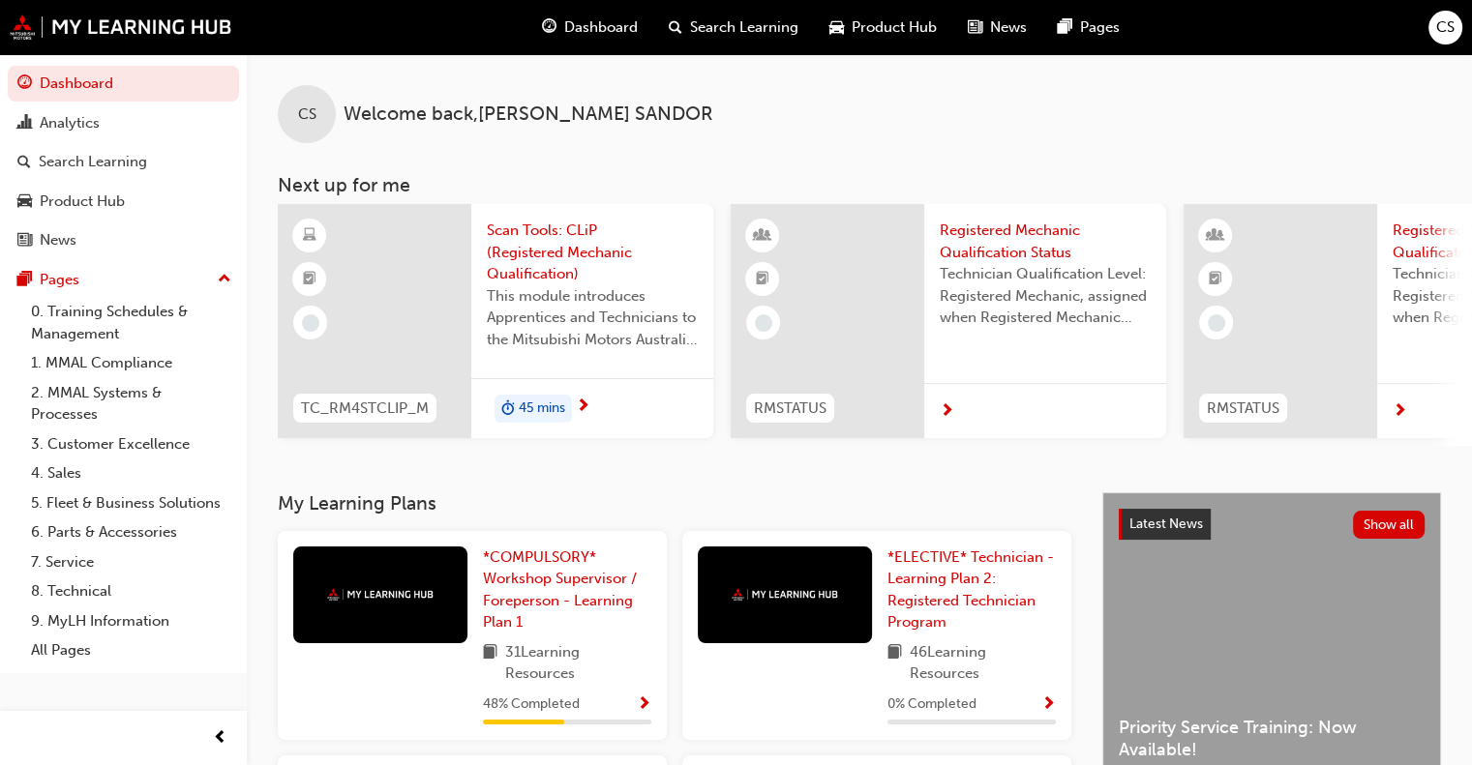
click at [574, 416] on div "45 mins" at bounding box center [592, 408] width 242 height 61
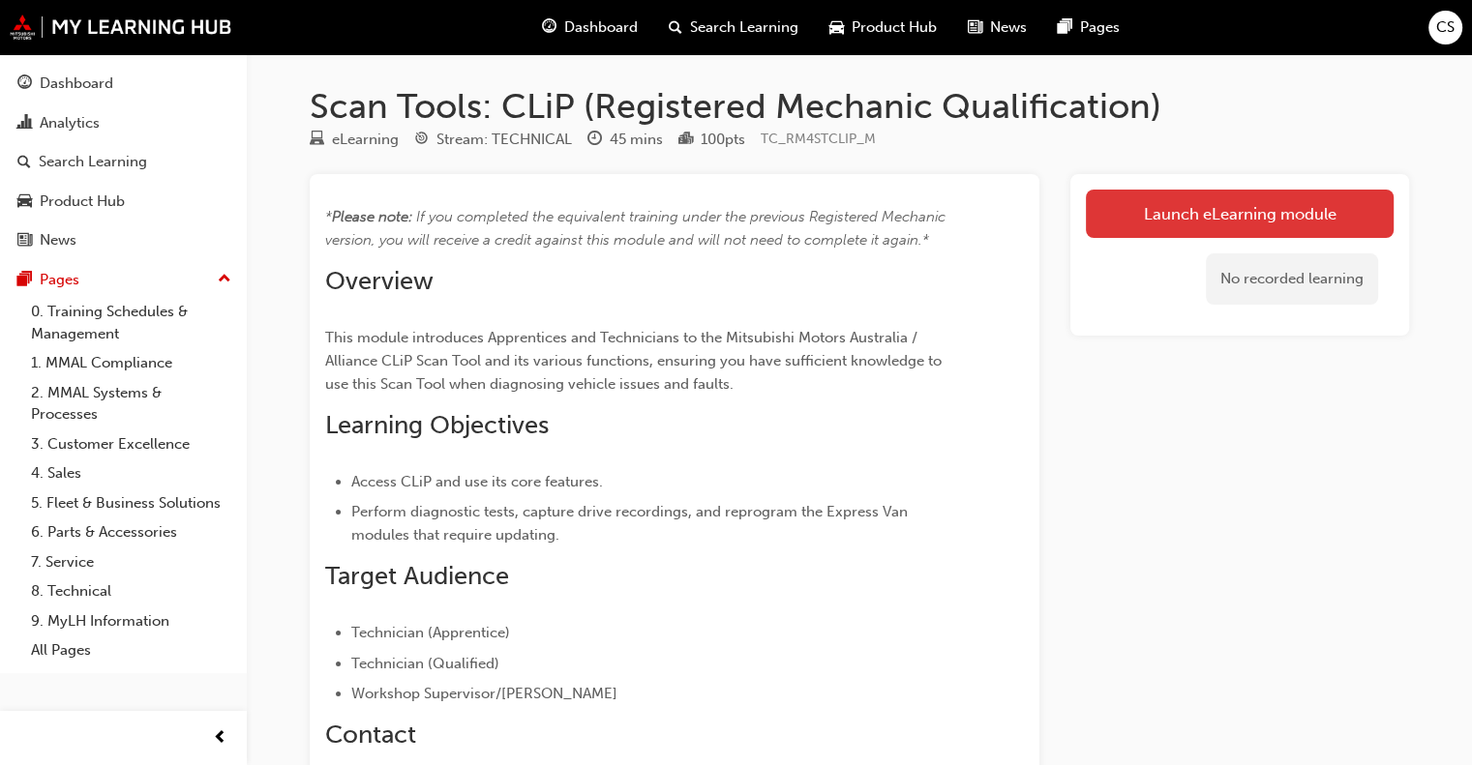
click at [1216, 212] on link "Launch eLearning module" at bounding box center [1240, 214] width 308 height 48
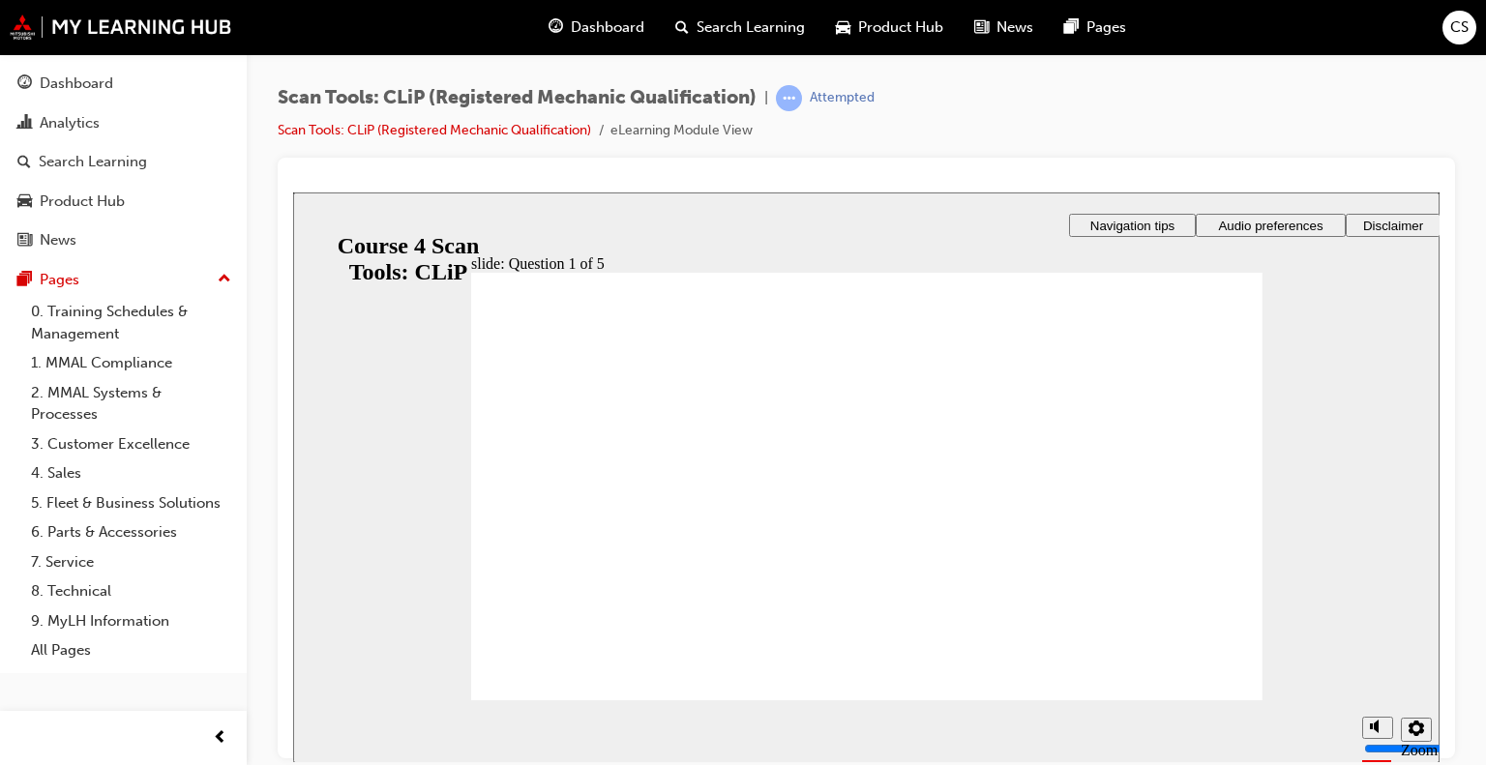
checkbox input "true"
drag, startPoint x: 871, startPoint y: 594, endPoint x: 896, endPoint y: 582, distance: 28.1
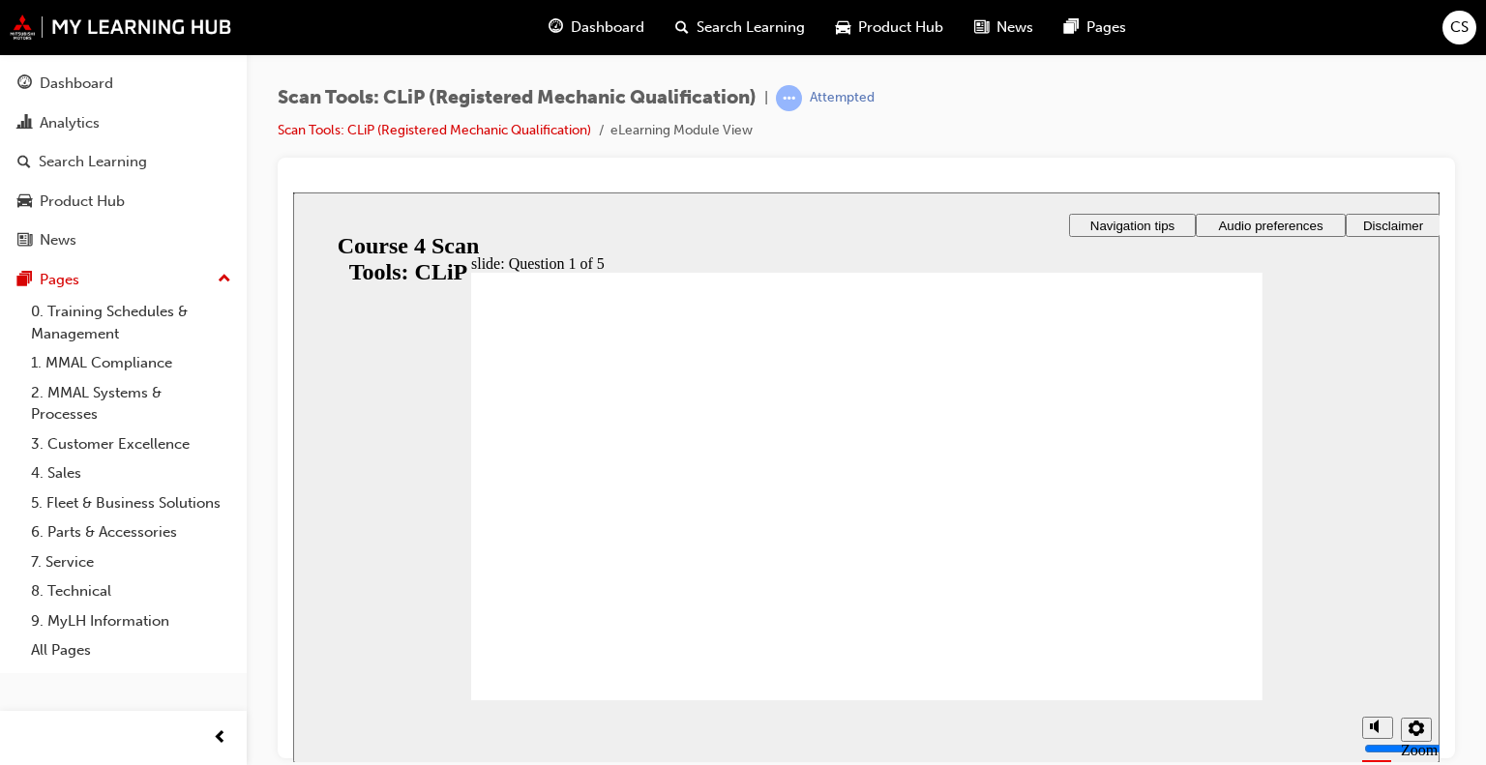
radio input "true"
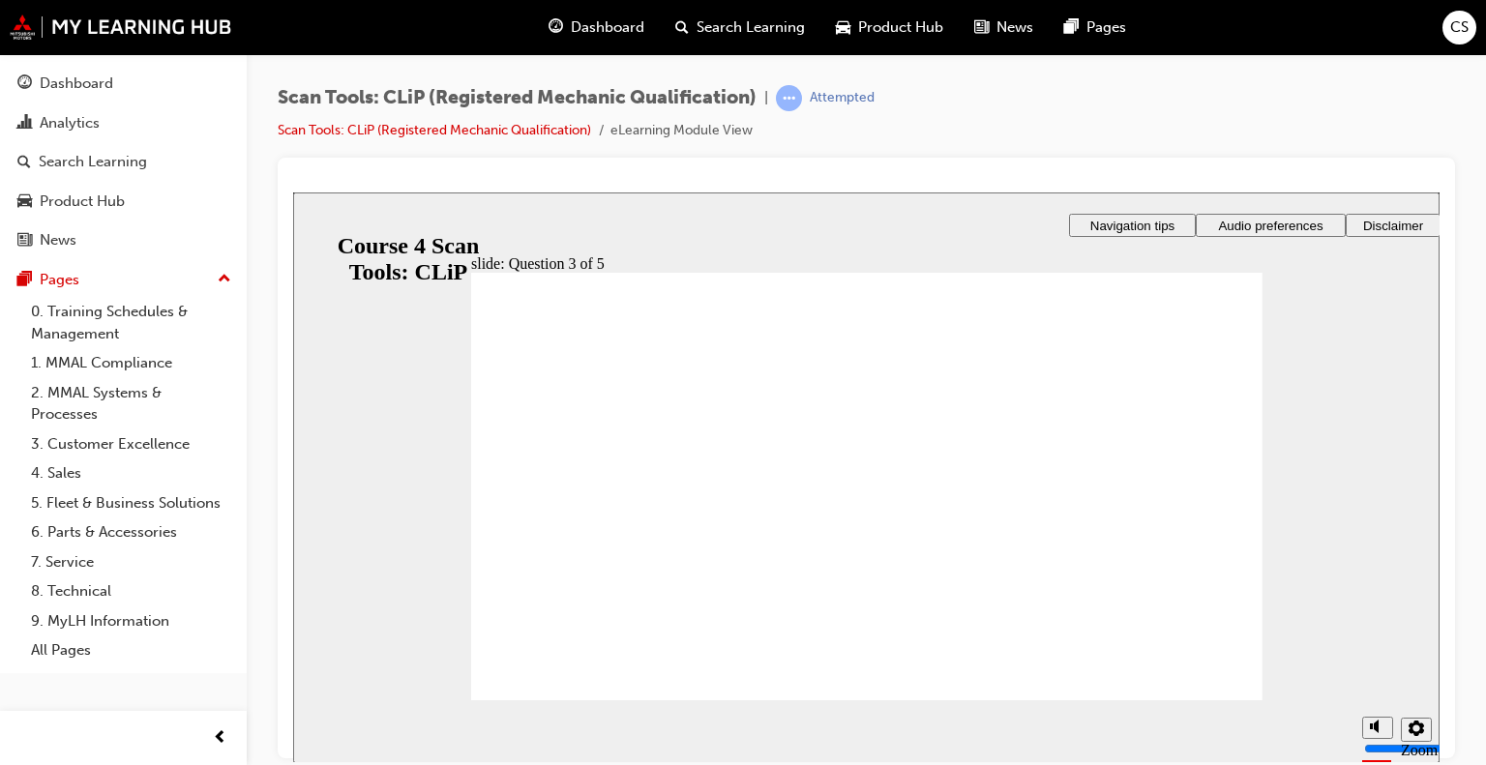
radio input "true"
drag, startPoint x: 925, startPoint y: 589, endPoint x: 890, endPoint y: 585, distance: 35.0
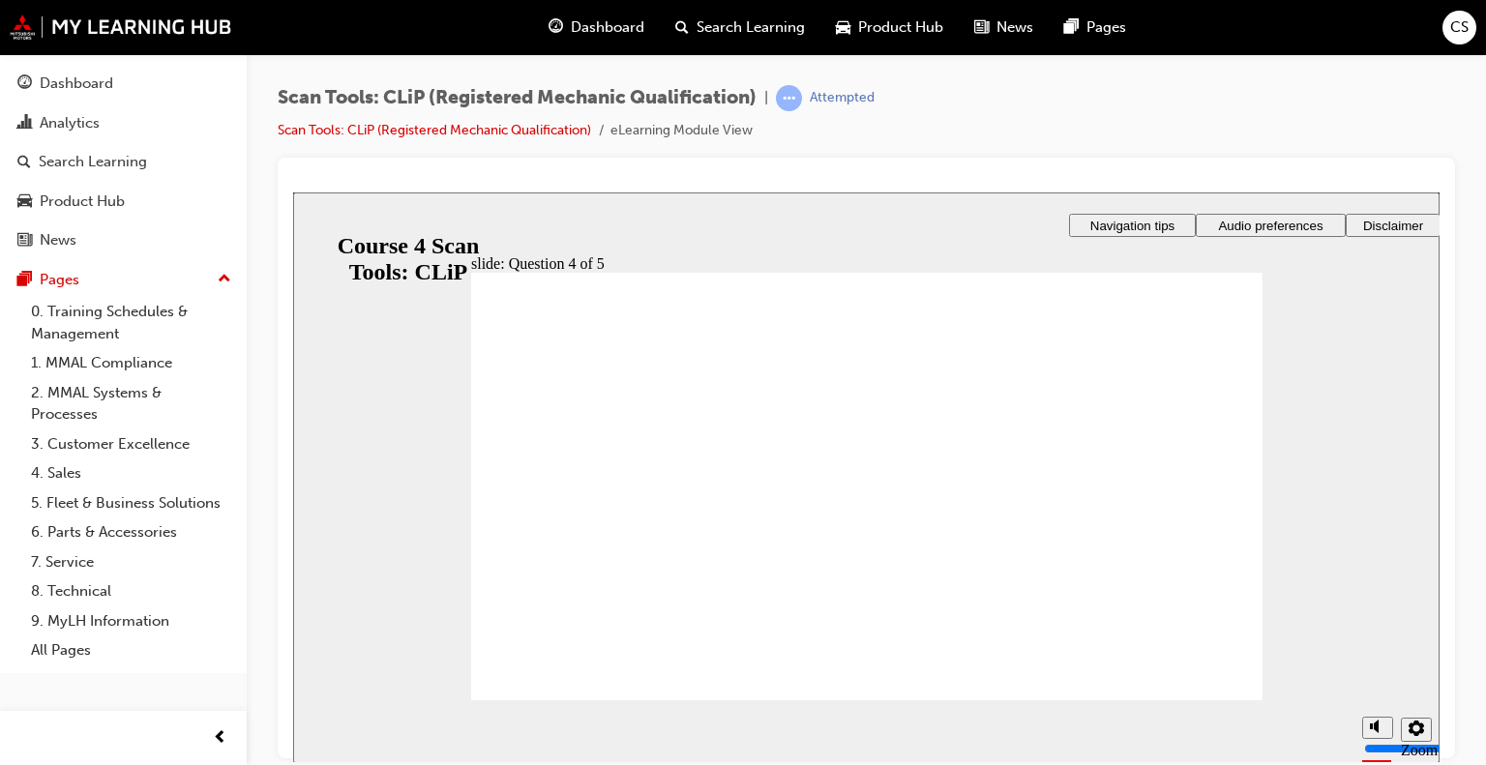
radio input "true"
drag, startPoint x: 913, startPoint y: 581, endPoint x: 1042, endPoint y: 605, distance: 130.9
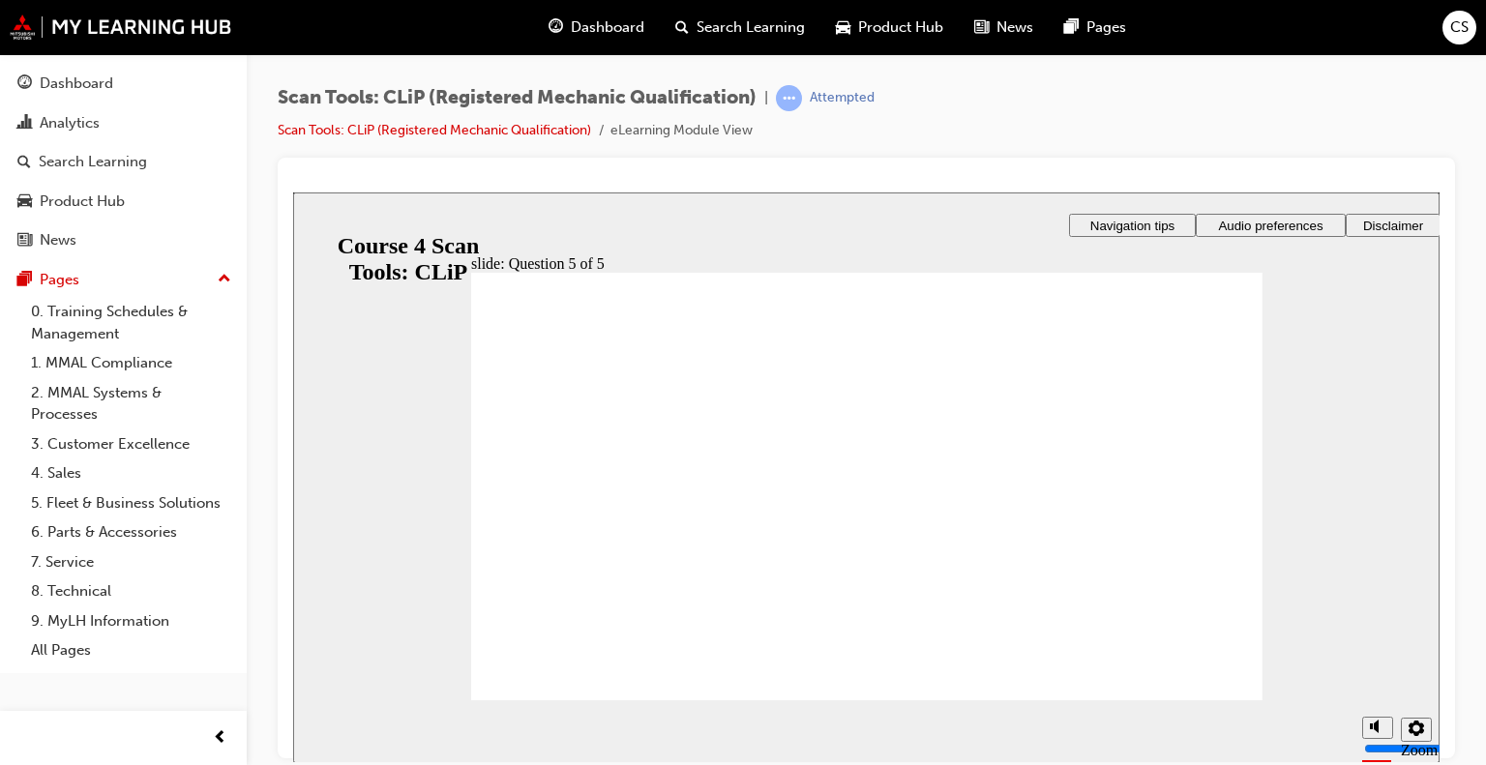
radio input "true"
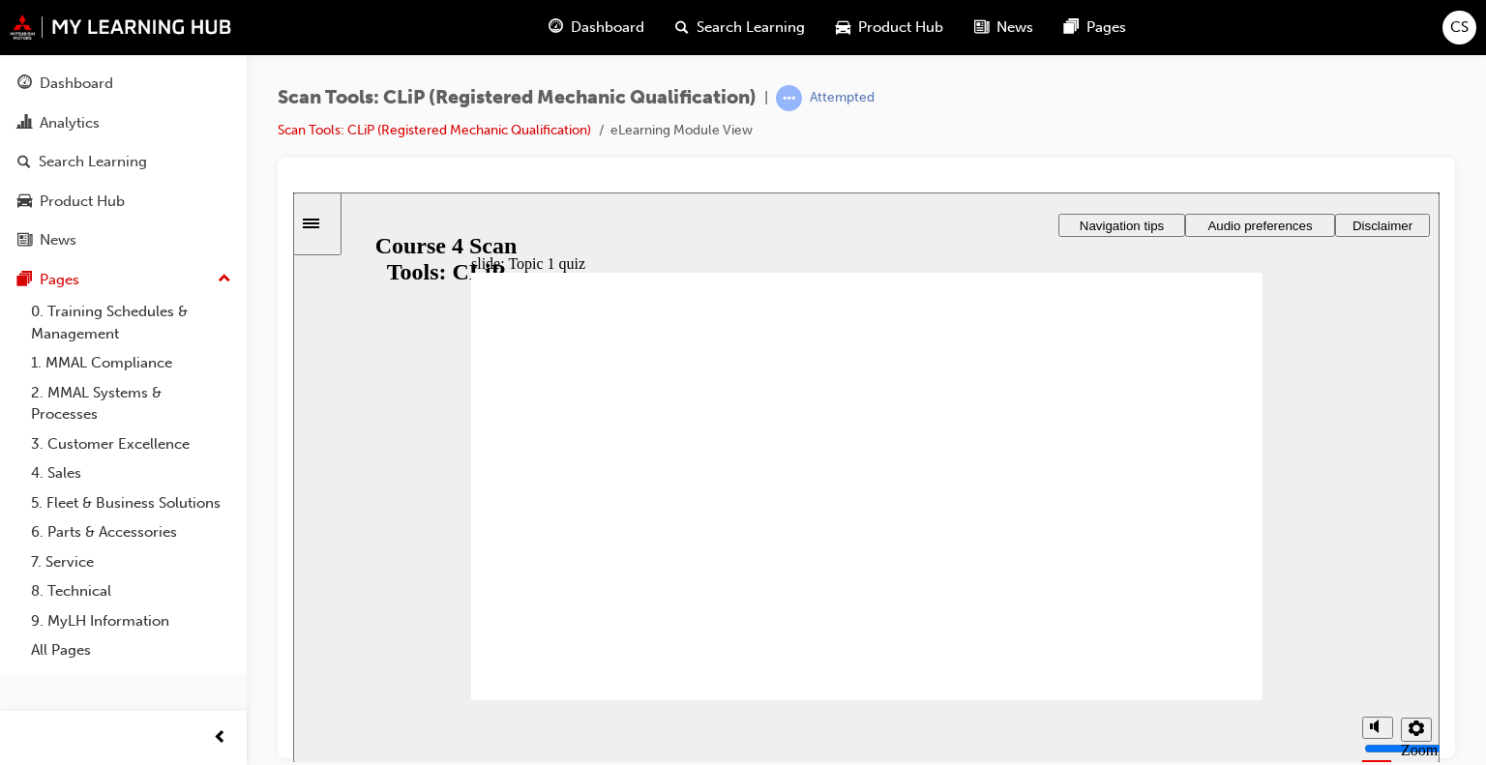
checkbox input "true"
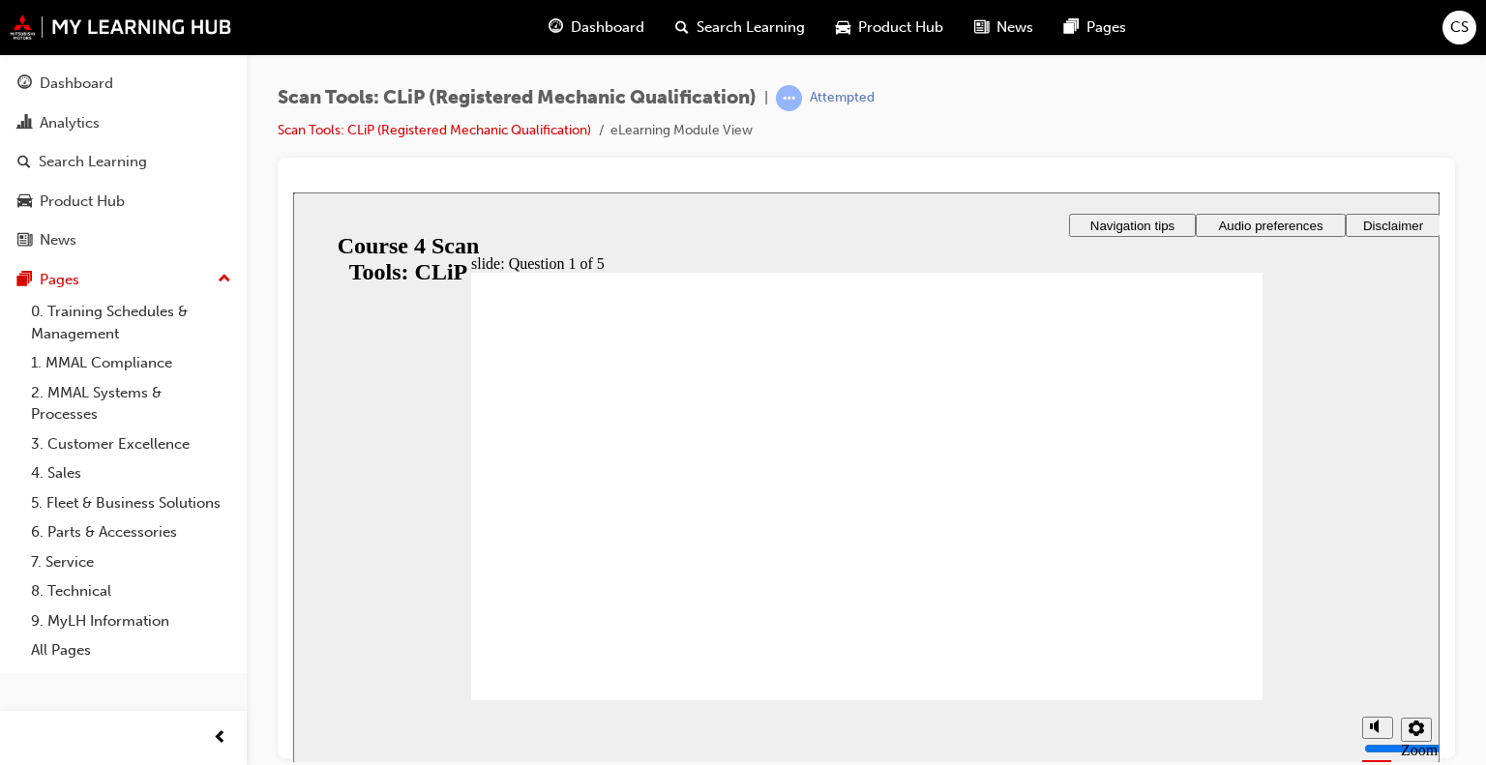
radio input "true"
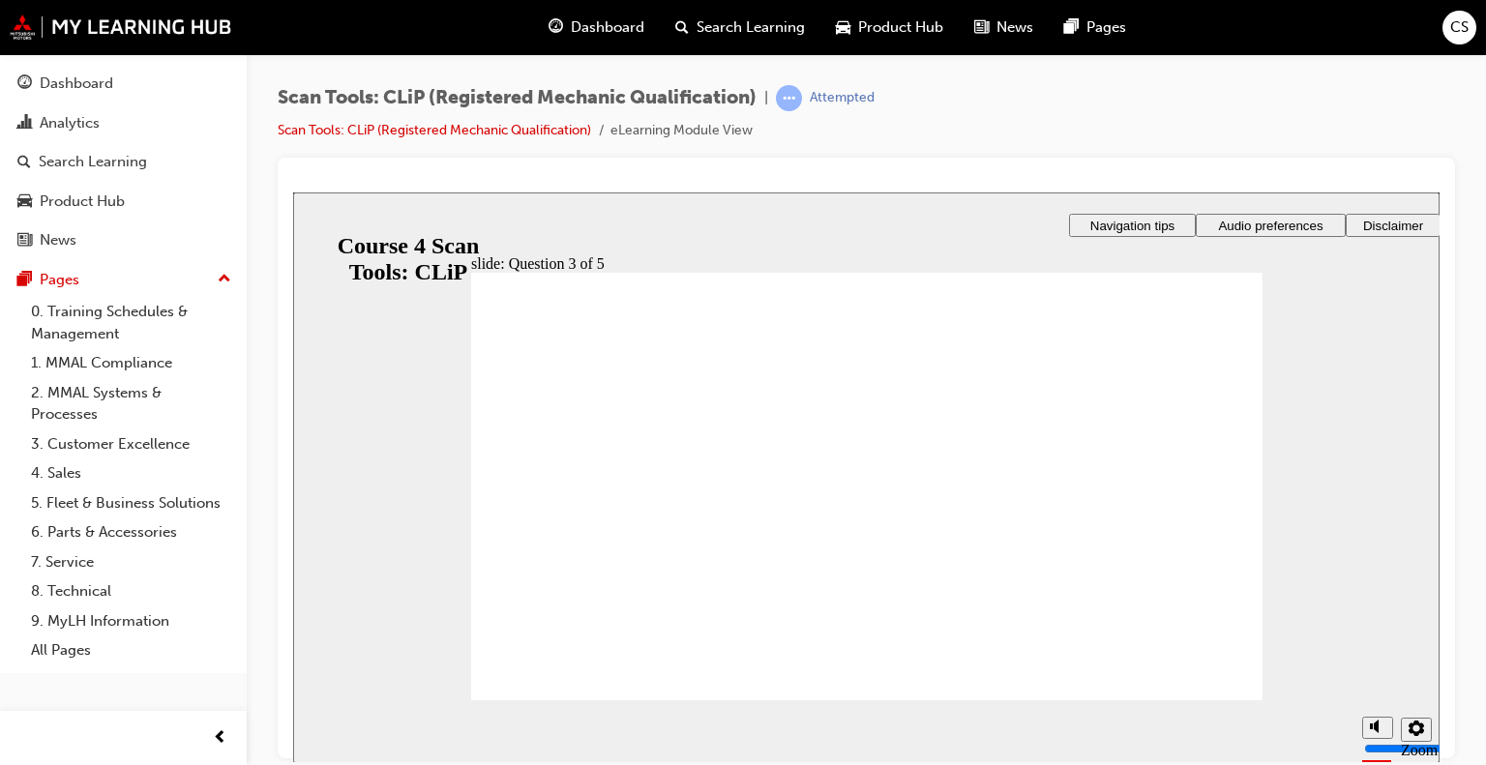
drag, startPoint x: 553, startPoint y: 479, endPoint x: 554, endPoint y: 496, distance: 17.4
radio input "true"
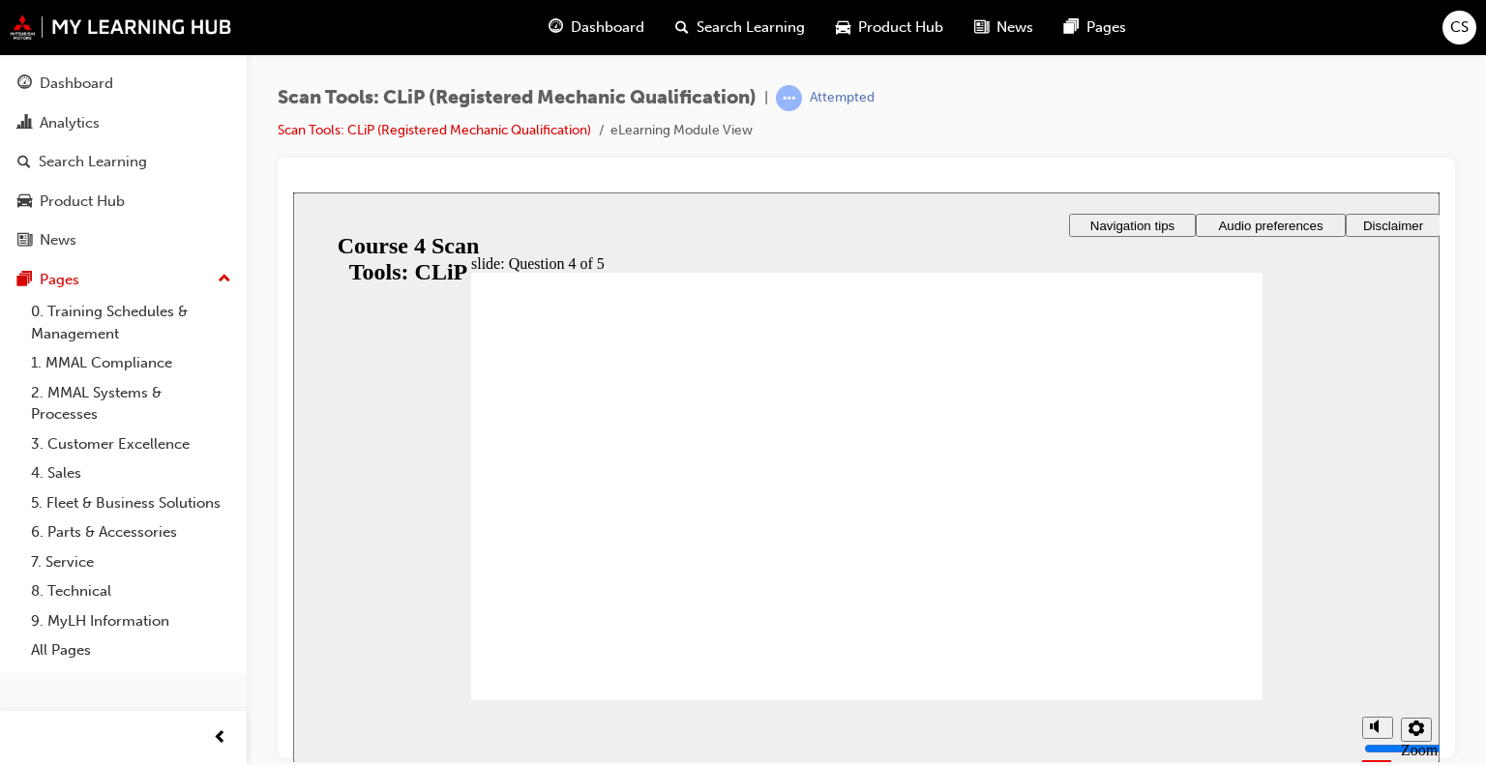
radio input "true"
drag, startPoint x: 886, startPoint y: 585, endPoint x: 948, endPoint y: 578, distance: 62.4
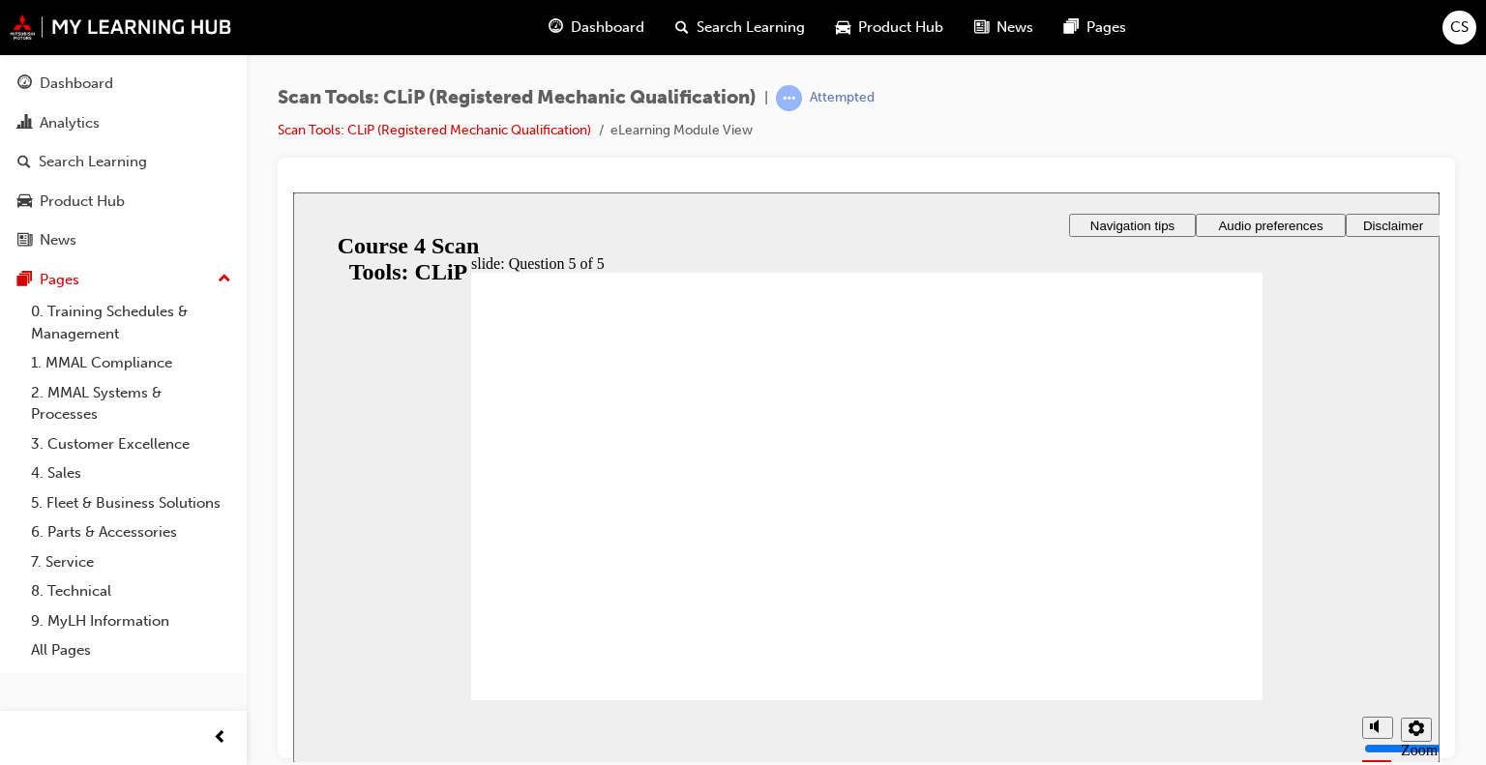
radio input "true"
drag, startPoint x: 881, startPoint y: 570, endPoint x: 875, endPoint y: 581, distance: 12.6
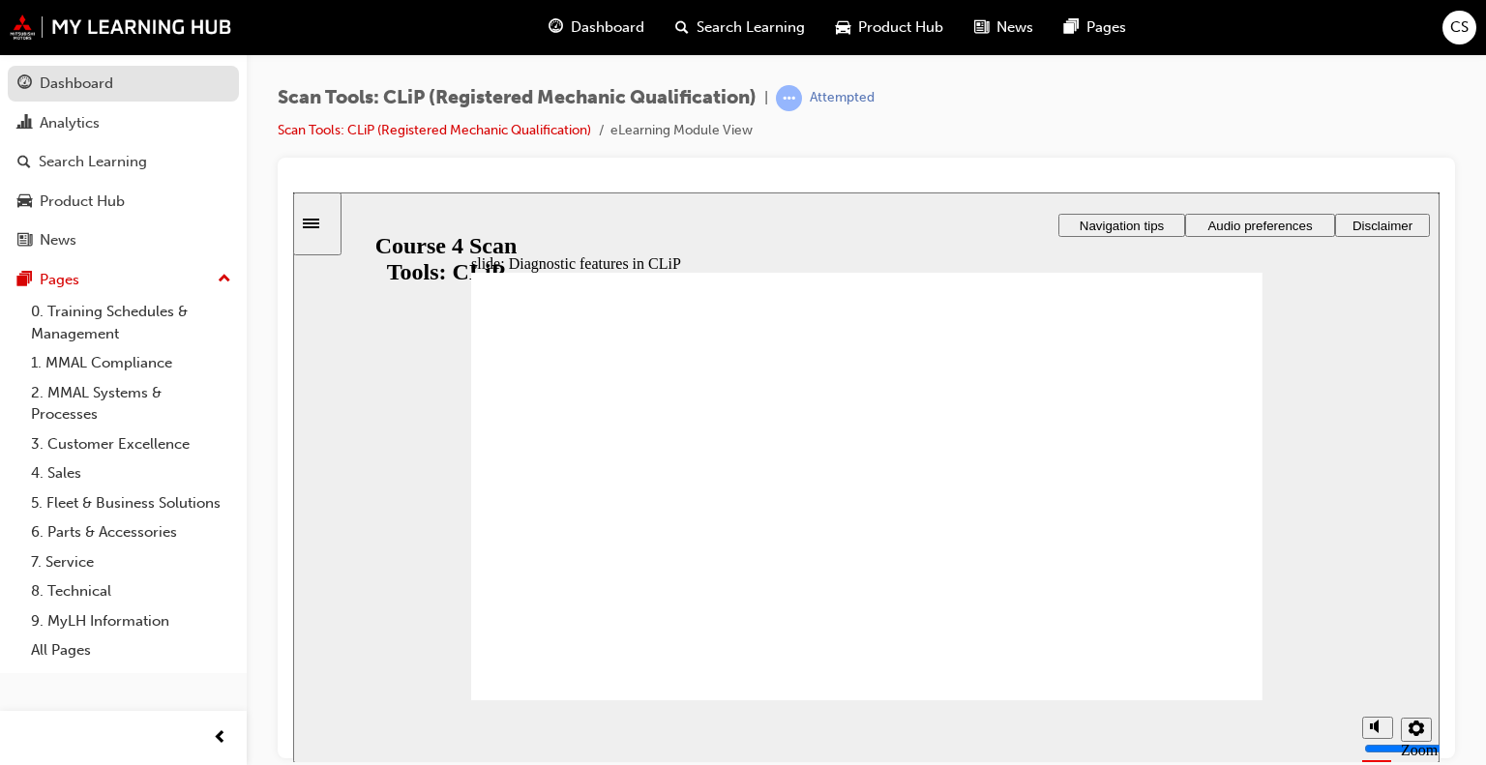
click at [66, 81] on div "Dashboard" at bounding box center [77, 84] width 74 height 22
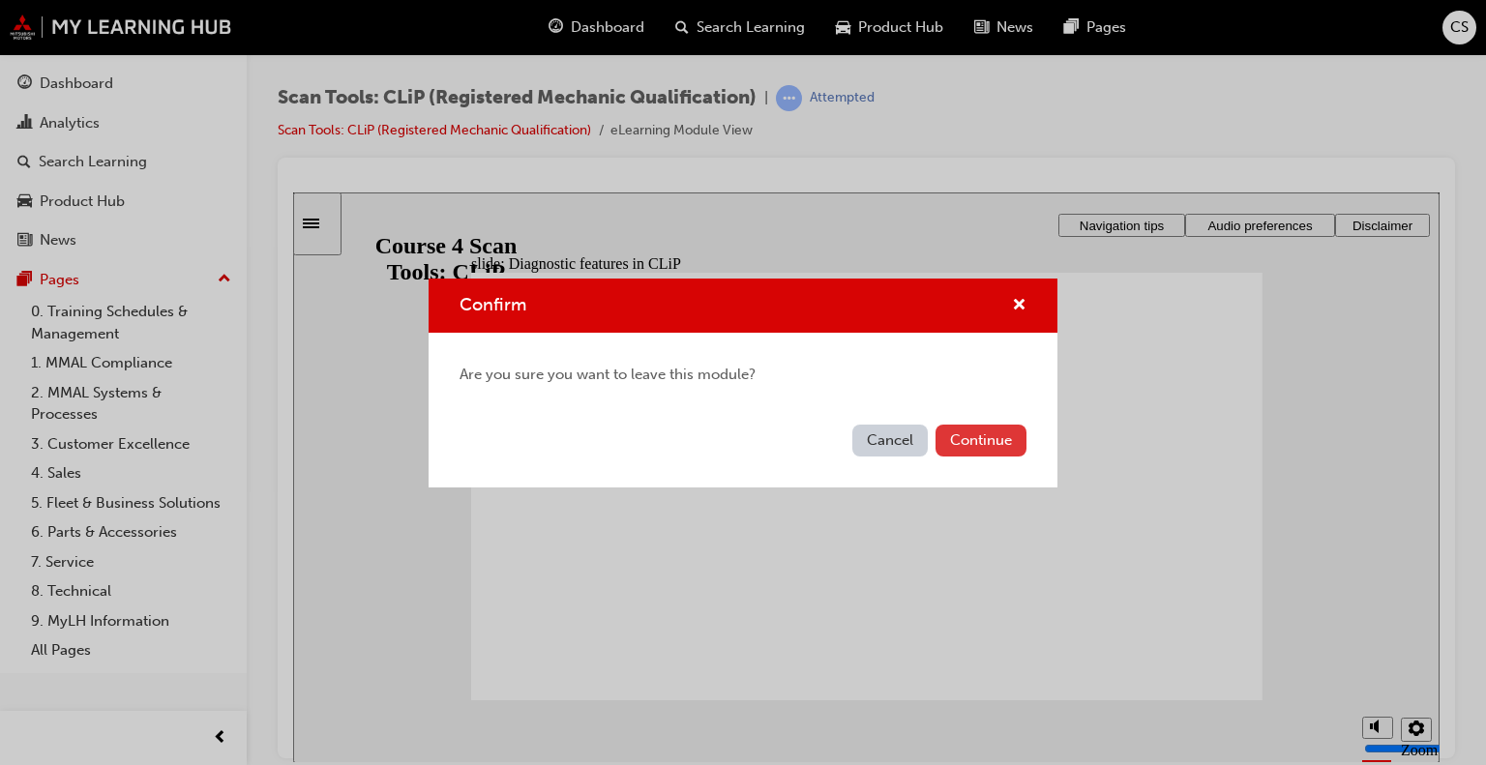
click at [949, 438] on button "Continue" at bounding box center [981, 441] width 91 height 32
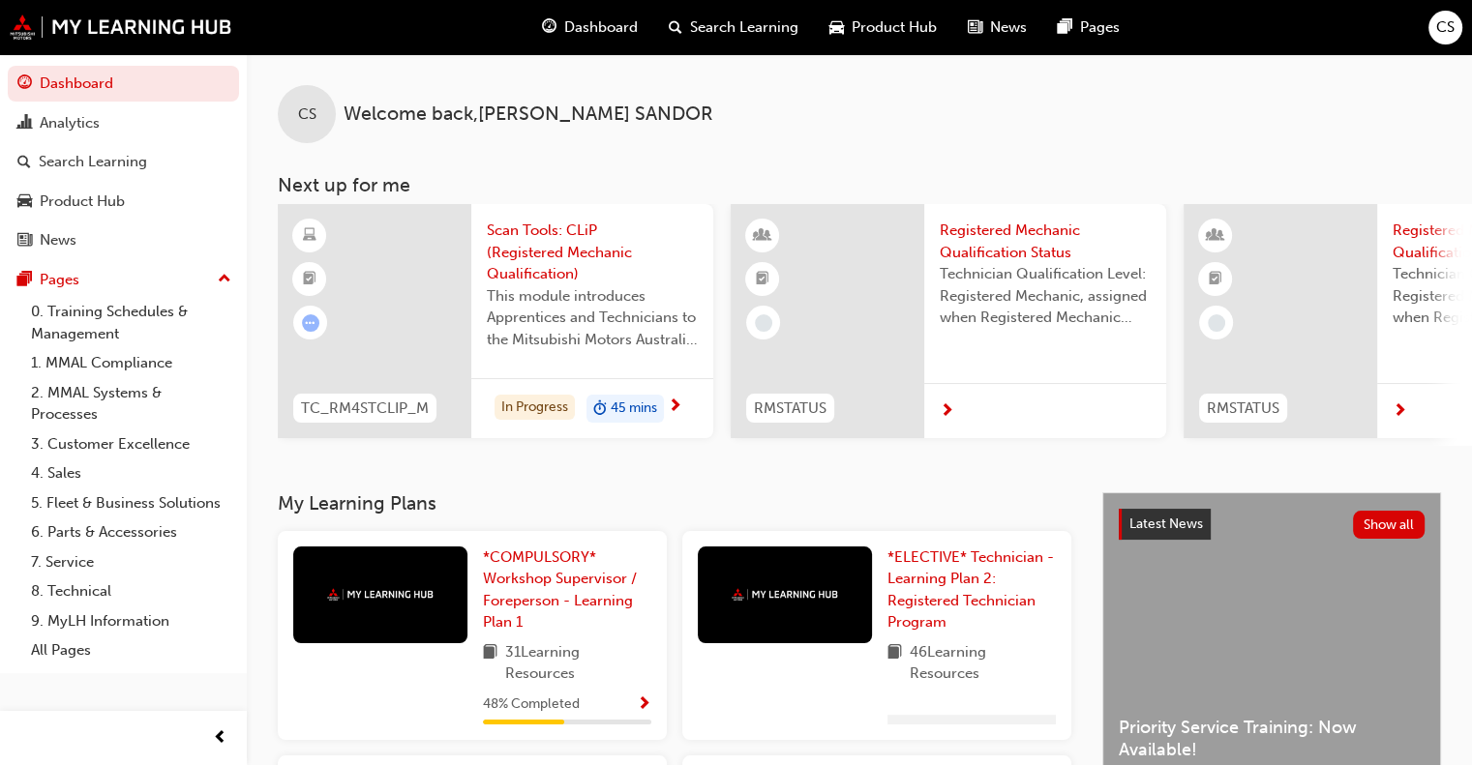
click at [599, 253] on span "Scan Tools: CLiP (Registered Mechanic Qualification)" at bounding box center [592, 253] width 211 height 66
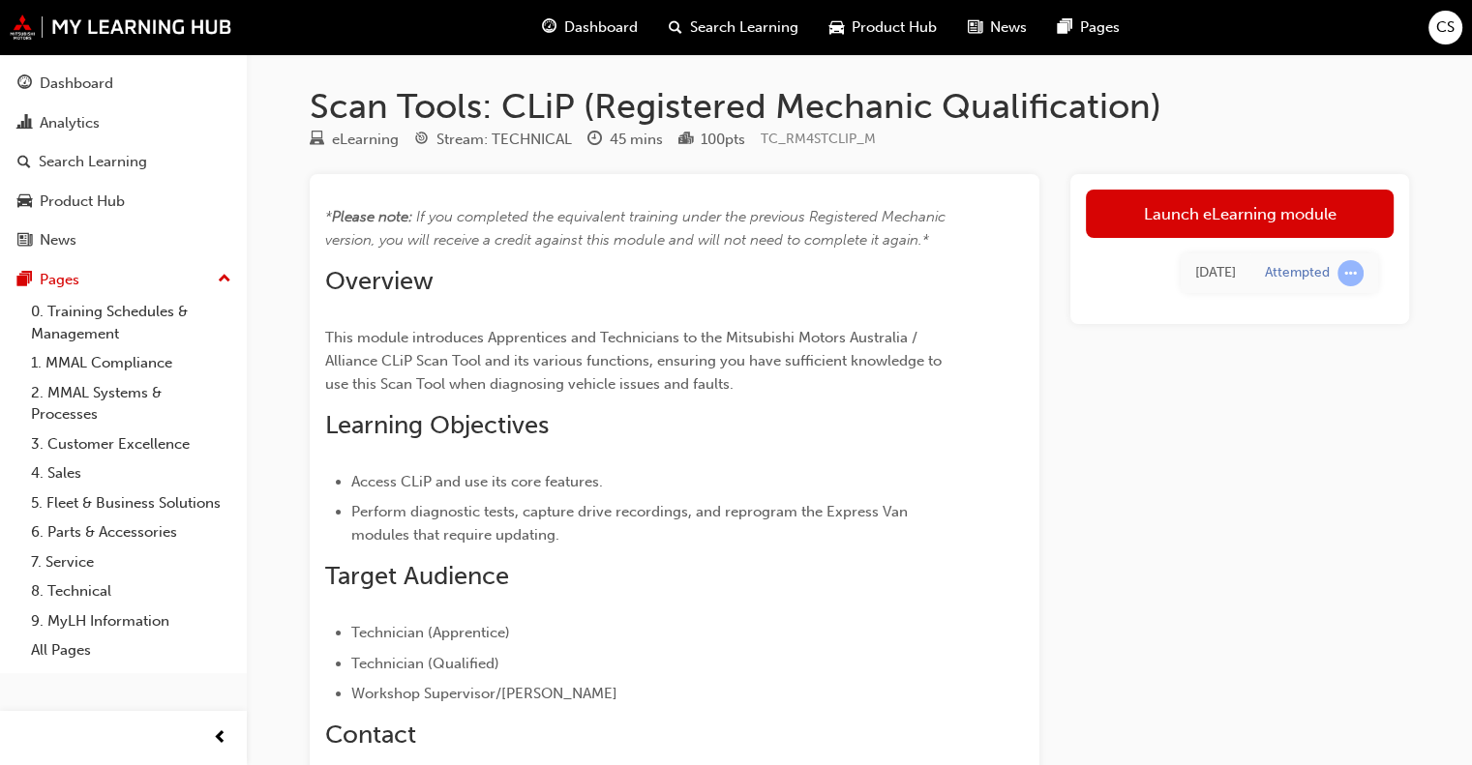
click at [1188, 216] on link "Launch eLearning module" at bounding box center [1240, 214] width 308 height 48
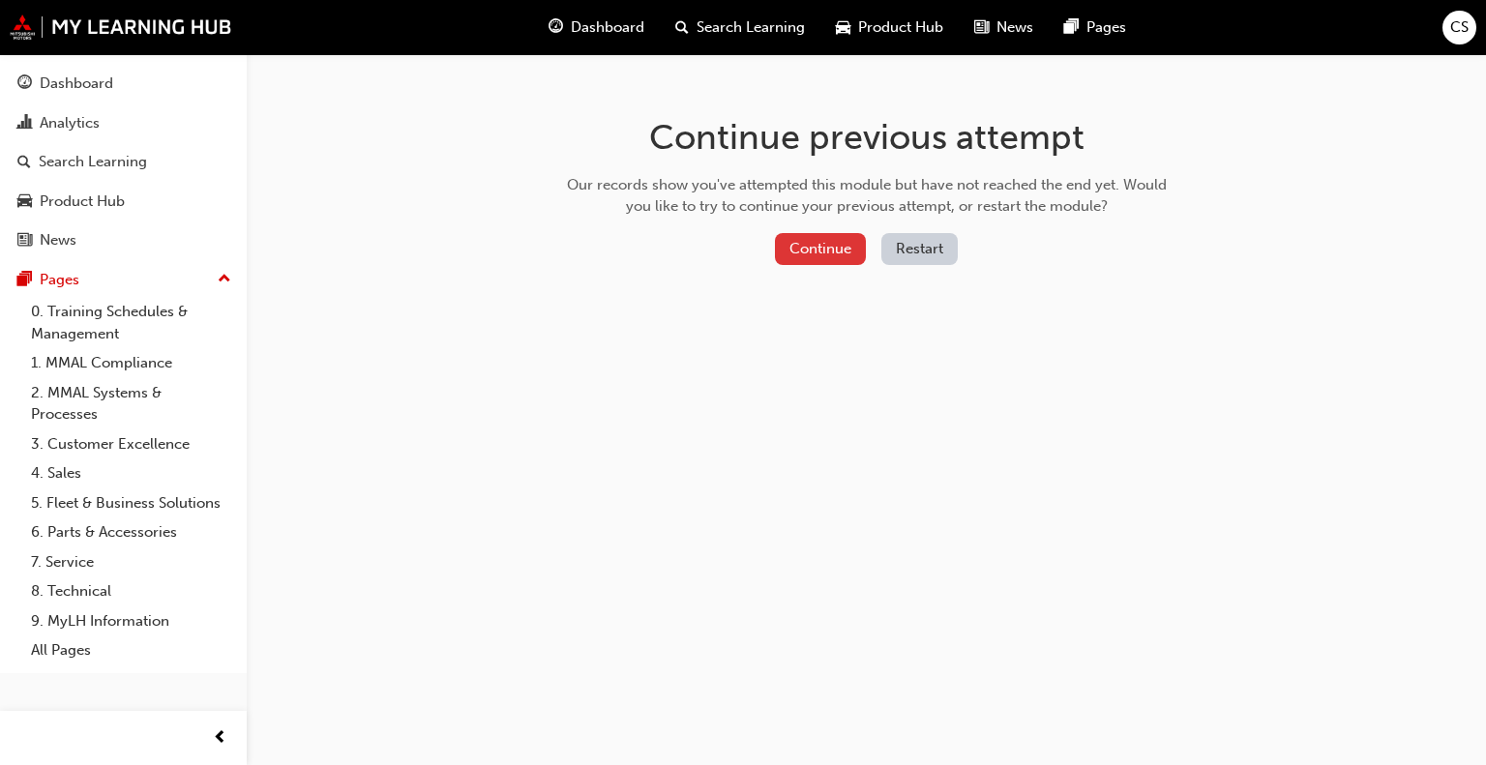
click at [818, 248] on button "Continue" at bounding box center [820, 249] width 91 height 32
